Goal: Information Seeking & Learning: Learn about a topic

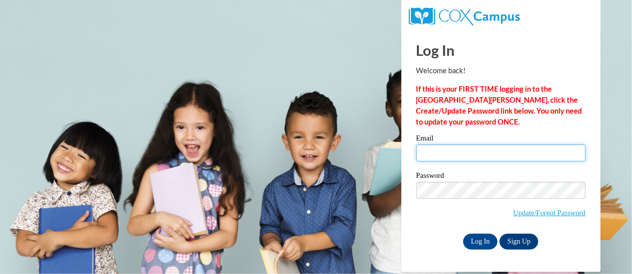
click at [462, 152] on input "Email" at bounding box center [500, 152] width 169 height 17
type input "cummins.haley.m@muscogee.k12.ga.us"
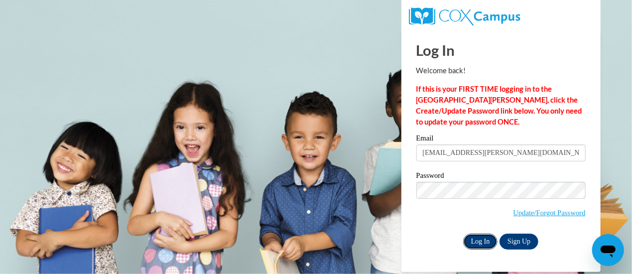
click at [479, 245] on input "Log In" at bounding box center [480, 241] width 35 height 16
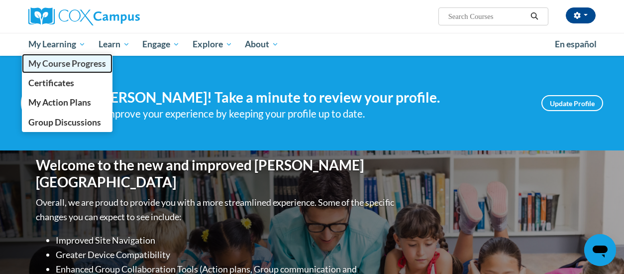
click at [61, 65] on span "My Course Progress" at bounding box center [67, 63] width 78 height 10
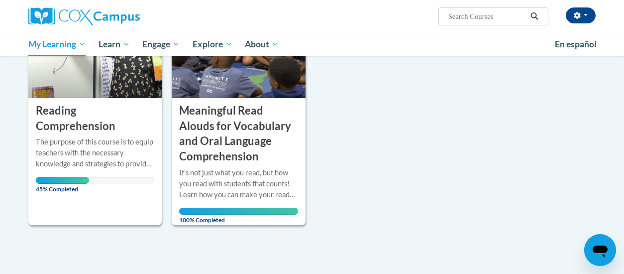
scroll to position [185, 0]
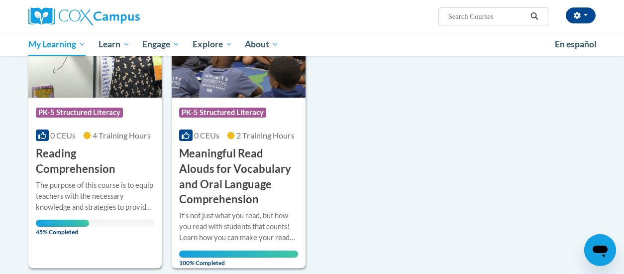
click at [119, 86] on img at bounding box center [94, 47] width 133 height 102
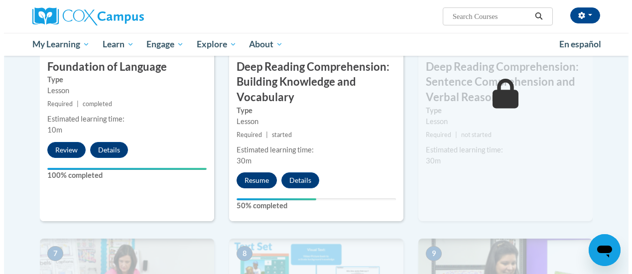
scroll to position [570, 0]
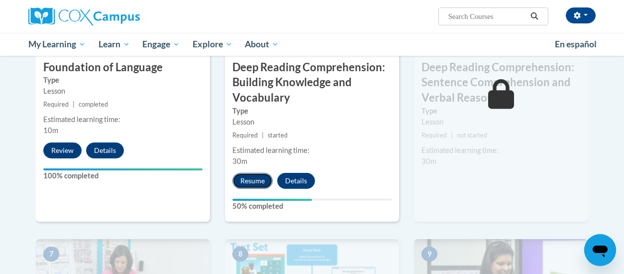
click at [259, 182] on button "Resume" at bounding box center [252, 181] width 40 height 16
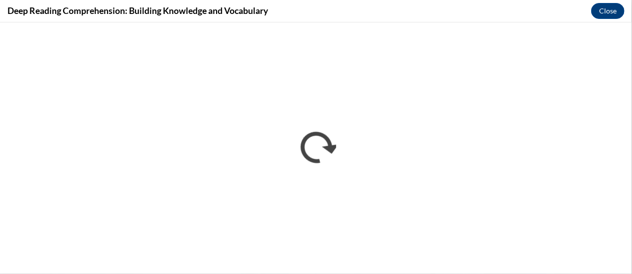
scroll to position [0, 0]
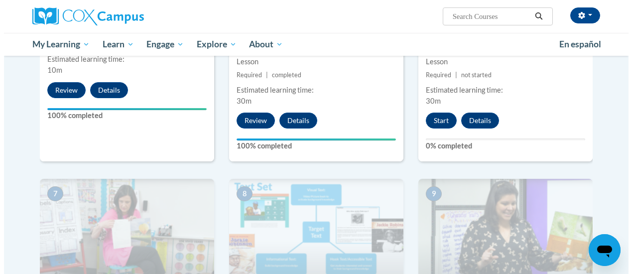
scroll to position [630, 0]
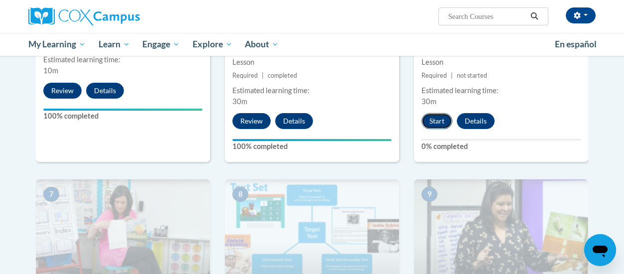
click at [441, 120] on button "Start" at bounding box center [437, 121] width 31 height 16
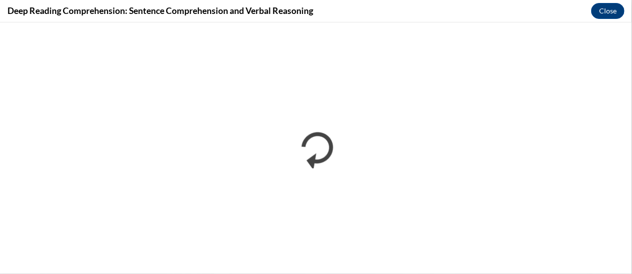
scroll to position [0, 0]
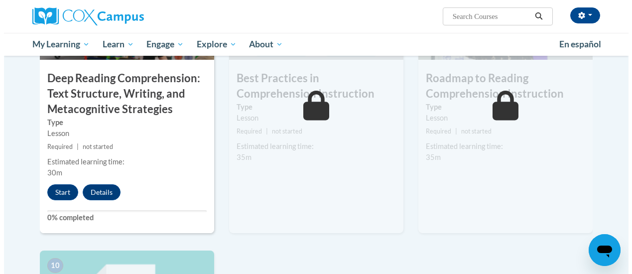
scroll to position [851, 0]
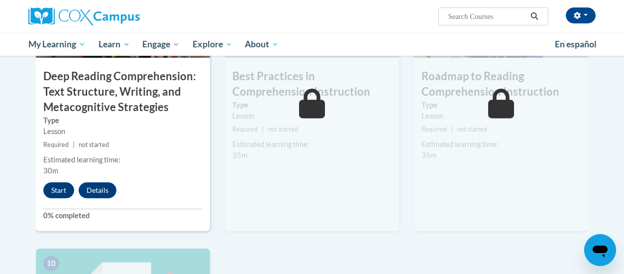
click at [60, 192] on button "Start" at bounding box center [58, 190] width 31 height 16
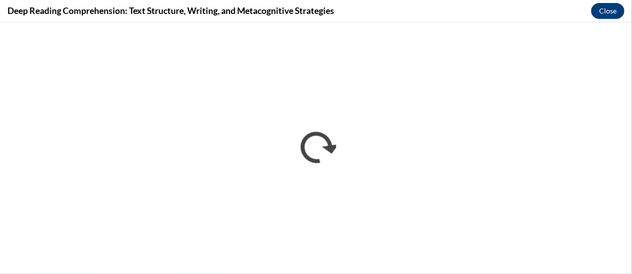
scroll to position [0, 0]
